Goal: Task Accomplishment & Management: Manage account settings

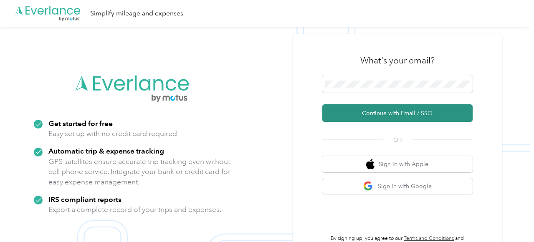
click at [380, 116] on button "Continue with Email / SSO" at bounding box center [397, 113] width 150 height 18
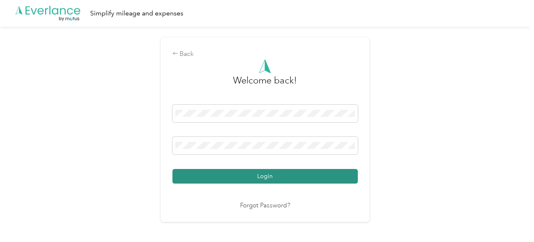
click at [264, 175] on button "Login" at bounding box center [264, 176] width 185 height 15
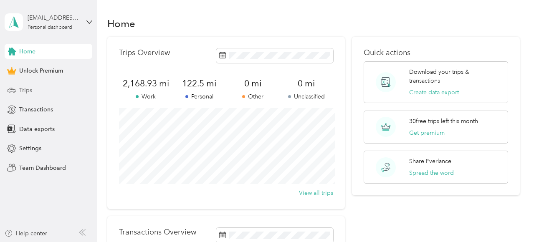
click at [44, 89] on div "Trips" at bounding box center [49, 90] width 88 height 15
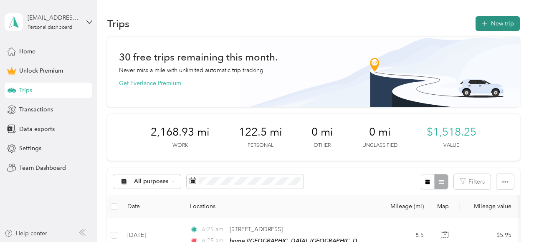
click at [487, 24] on icon "button" at bounding box center [484, 23] width 5 height 5
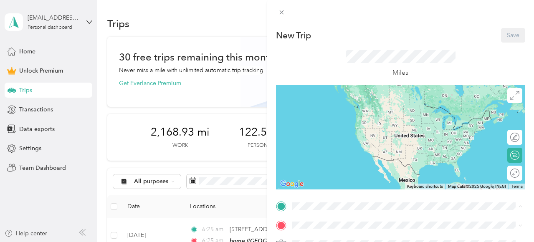
click at [332, 175] on span "Landrake Close, 37069, [GEOGRAPHIC_DATA], [US_STATE], [GEOGRAPHIC_DATA]" at bounding box center [388, 183] width 160 height 16
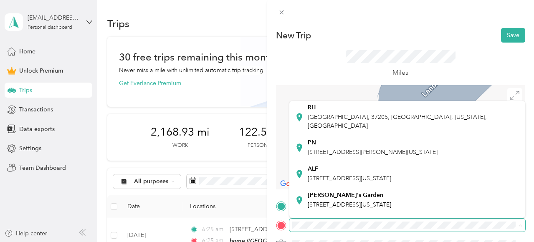
scroll to position [144, 0]
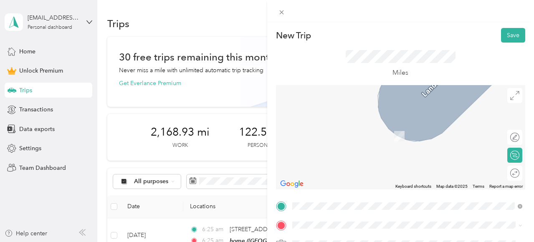
click at [347, 162] on div "ALF [STREET_ADDRESS][US_STATE]" at bounding box center [350, 171] width 84 height 18
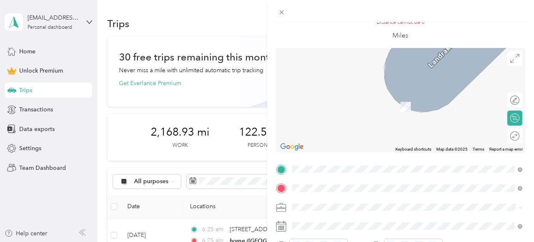
scroll to position [86, 0]
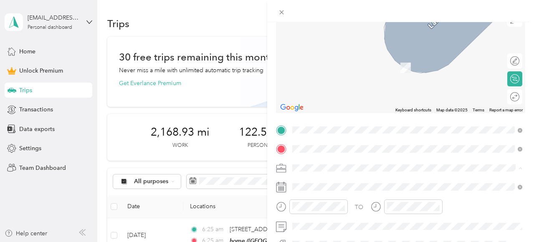
click at [318, 77] on span "Coaching" at bounding box center [307, 80] width 25 height 7
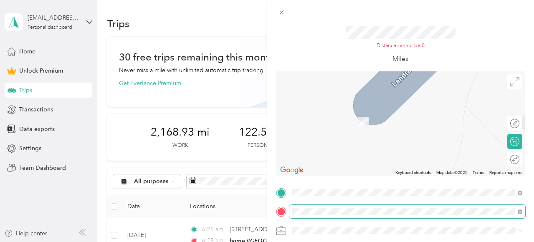
scroll to position [25, 0]
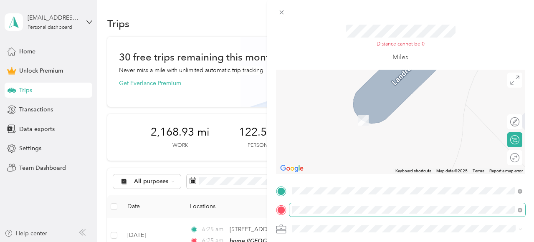
click at [289, 210] on span at bounding box center [407, 209] width 236 height 13
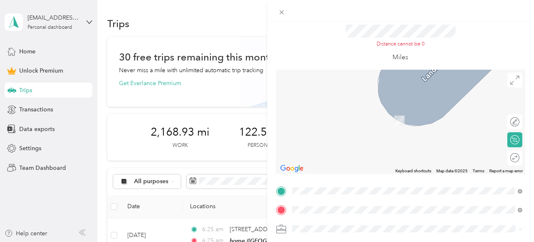
click at [335, 121] on span "[STREET_ADDRESS][US_STATE]" at bounding box center [350, 118] width 84 height 8
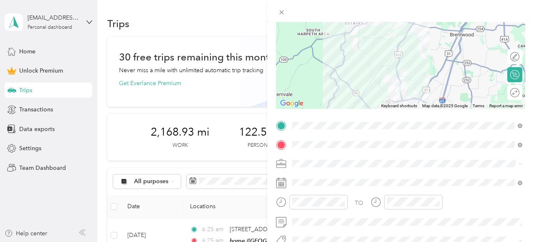
scroll to position [82, 0]
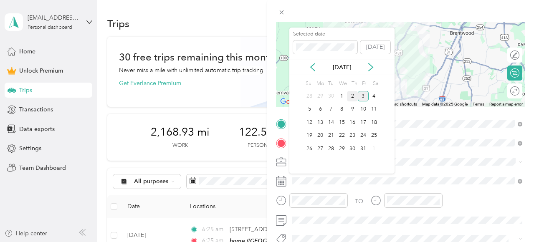
click at [355, 98] on div "2" at bounding box center [352, 96] width 11 height 10
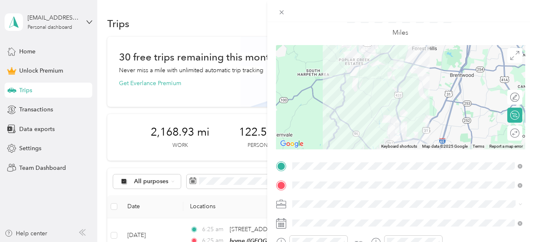
scroll to position [0, 0]
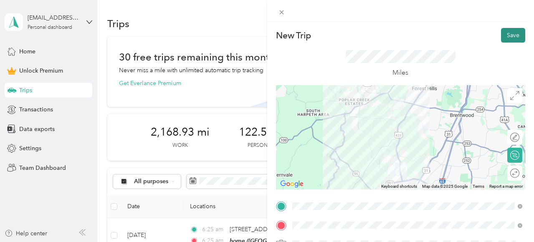
click at [507, 36] on button "Save" at bounding box center [513, 35] width 24 height 15
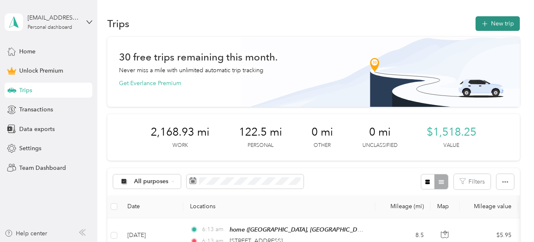
click at [484, 25] on button "New trip" at bounding box center [498, 23] width 44 height 15
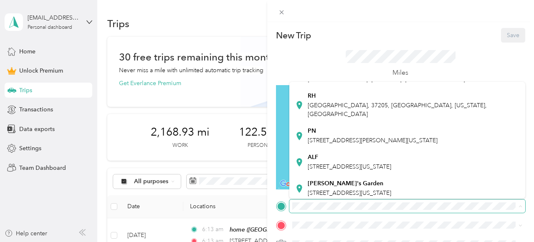
scroll to position [136, 0]
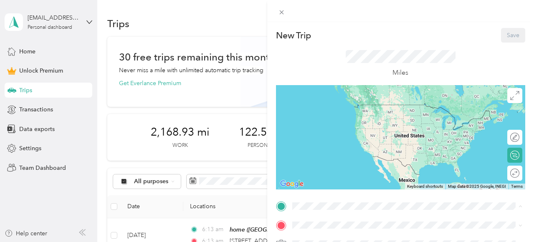
click at [337, 152] on div "ALF [STREET_ADDRESS][US_STATE]" at bounding box center [350, 161] width 84 height 18
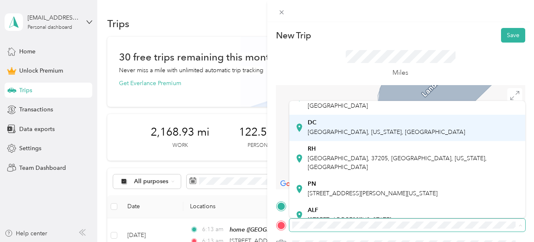
scroll to position [107, 0]
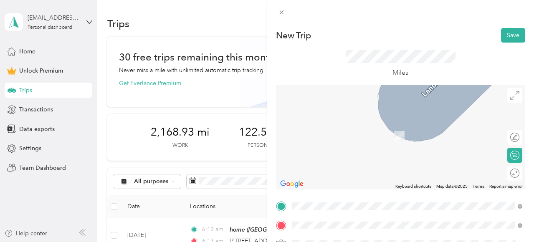
click at [379, 132] on div "[GEOGRAPHIC_DATA] [STREET_ADDRESS][PERSON_NAME][US_STATE]" at bounding box center [373, 132] width 130 height 18
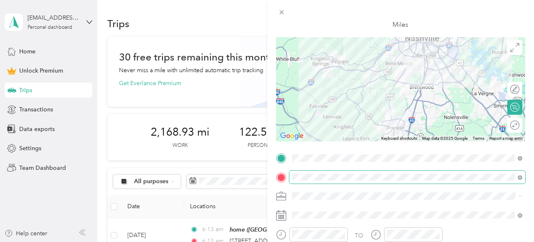
scroll to position [48, 0]
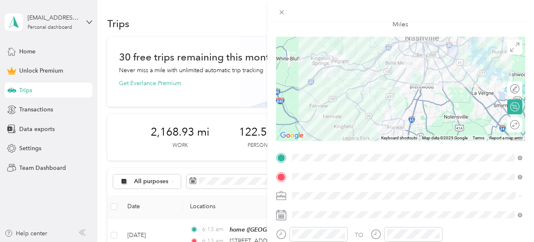
click at [308, 104] on span "Coaching" at bounding box center [307, 107] width 25 height 7
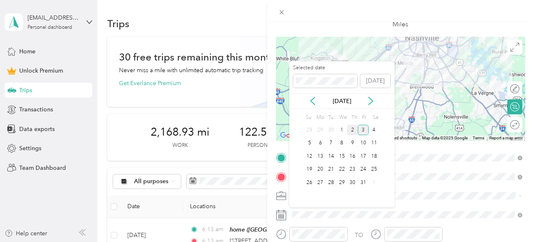
click at [356, 128] on div "2" at bounding box center [352, 130] width 11 height 10
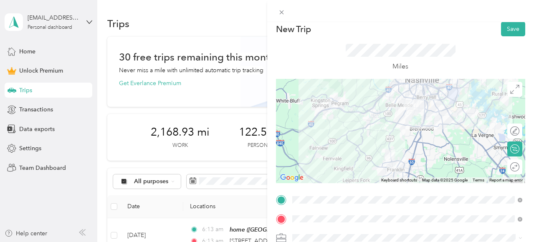
scroll to position [0, 0]
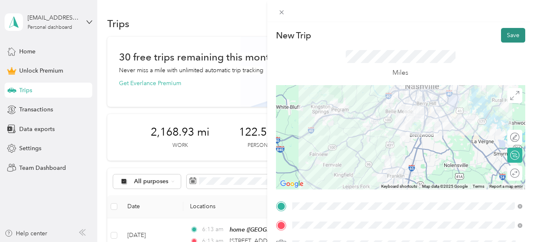
click at [511, 30] on button "Save" at bounding box center [513, 35] width 24 height 15
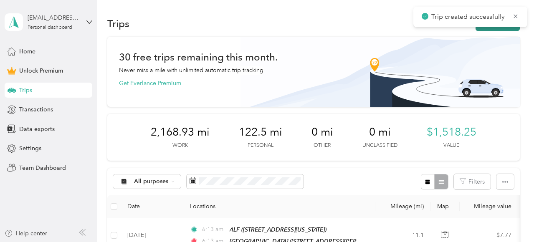
click at [501, 28] on button "New trip" at bounding box center [498, 23] width 44 height 15
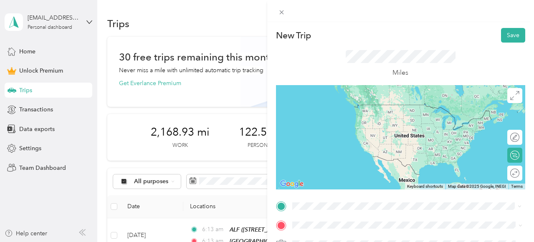
click at [355, 118] on div "[GEOGRAPHIC_DATA] [STREET_ADDRESS][PERSON_NAME][US_STATE]" at bounding box center [373, 113] width 130 height 18
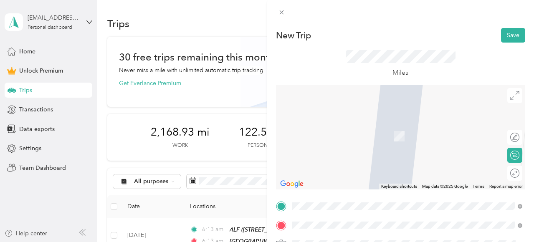
click at [317, 130] on div "[GEOGRAPHIC_DATA], [GEOGRAPHIC_DATA], [US_STATE], [GEOGRAPHIC_DATA]" at bounding box center [414, 136] width 212 height 26
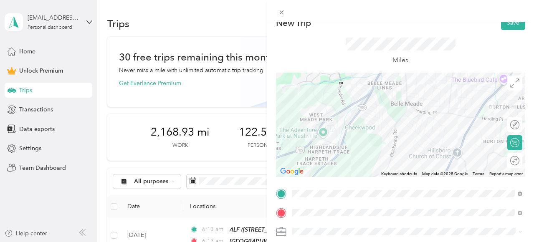
scroll to position [49, 0]
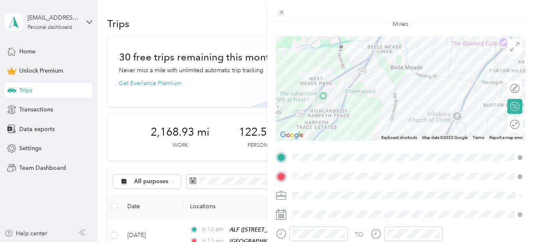
click at [312, 108] on div "Coaching" at bounding box center [407, 107] width 225 height 9
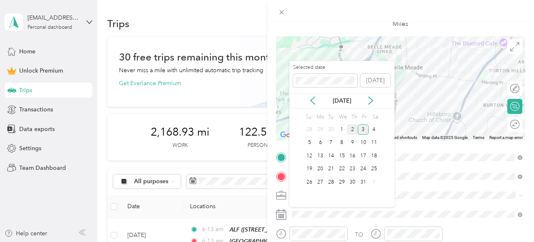
click at [351, 129] on div "2" at bounding box center [352, 129] width 11 height 10
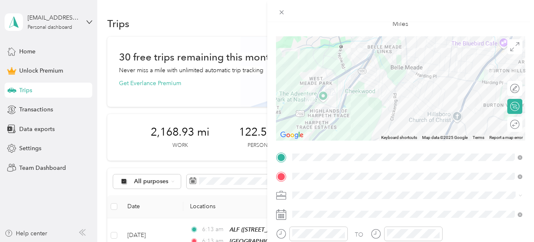
scroll to position [0, 0]
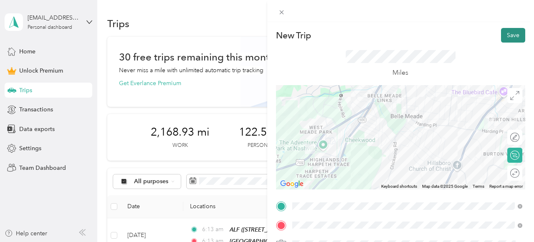
click at [517, 38] on button "Save" at bounding box center [513, 35] width 24 height 15
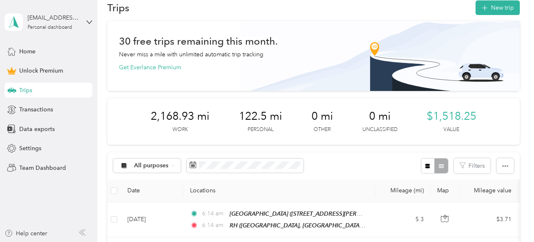
scroll to position [1, 0]
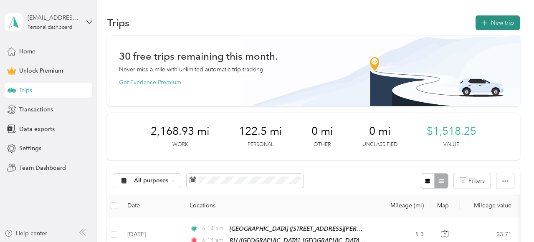
click at [490, 26] on button "New trip" at bounding box center [498, 22] width 44 height 15
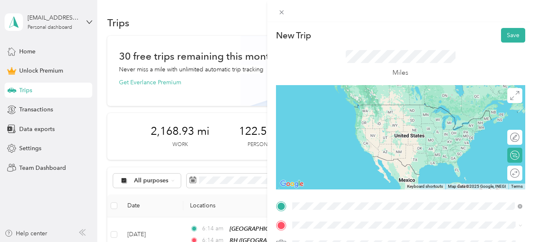
click at [326, 118] on span "[GEOGRAPHIC_DATA], 37205, [GEOGRAPHIC_DATA], [US_STATE], [GEOGRAPHIC_DATA]" at bounding box center [397, 122] width 179 height 16
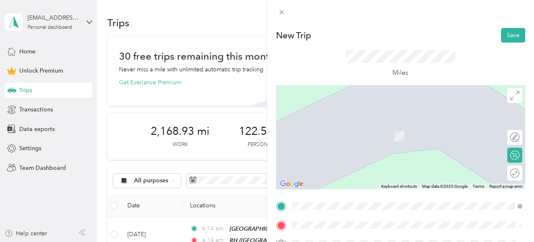
click at [327, 194] on span "Landrake Close, 37069, [GEOGRAPHIC_DATA], [US_STATE], [GEOGRAPHIC_DATA]" at bounding box center [388, 202] width 160 height 16
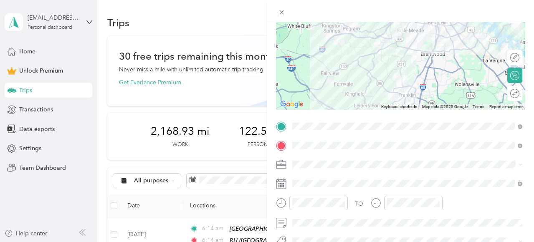
scroll to position [89, 0]
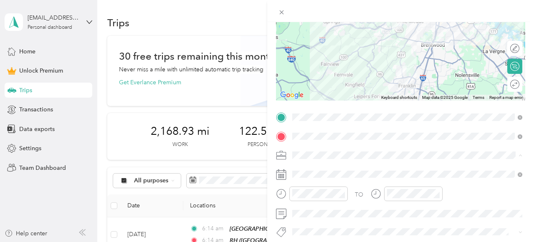
click at [314, 70] on li "Coaching" at bounding box center [407, 67] width 236 height 15
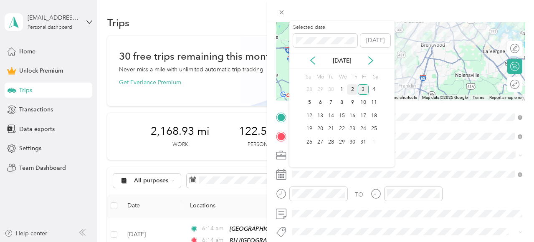
click at [350, 88] on div "2" at bounding box center [352, 89] width 11 height 10
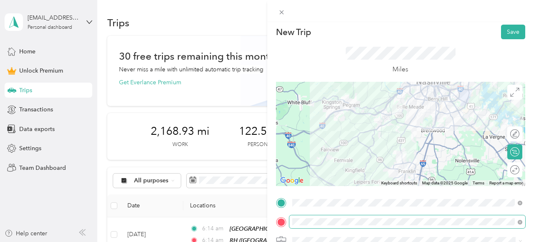
scroll to position [0, 0]
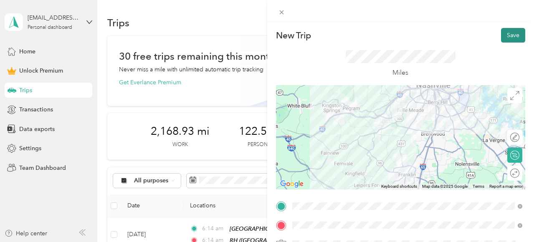
click at [512, 41] on button "Save" at bounding box center [513, 35] width 24 height 15
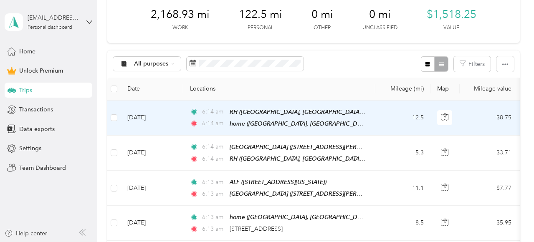
scroll to position [117, 0]
